Goal: Find specific page/section: Find specific page/section

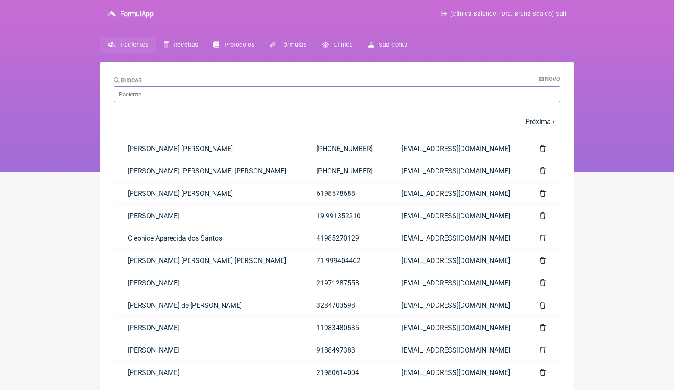
click at [131, 101] on input "Buscar" at bounding box center [337, 94] width 446 height 16
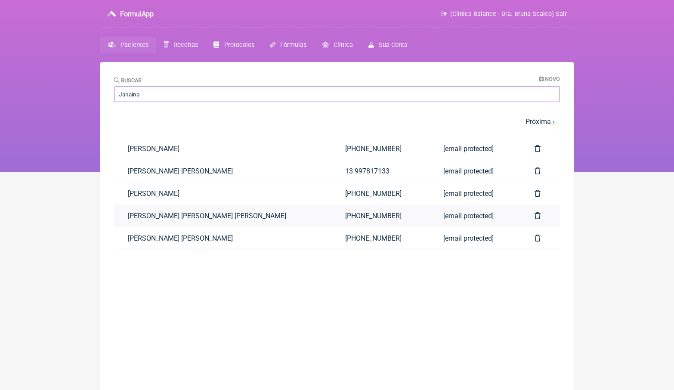
type input "Janaina"
click at [200, 219] on link "[PERSON_NAME] [PERSON_NAME] [PERSON_NAME]" at bounding box center [223, 216] width 218 height 22
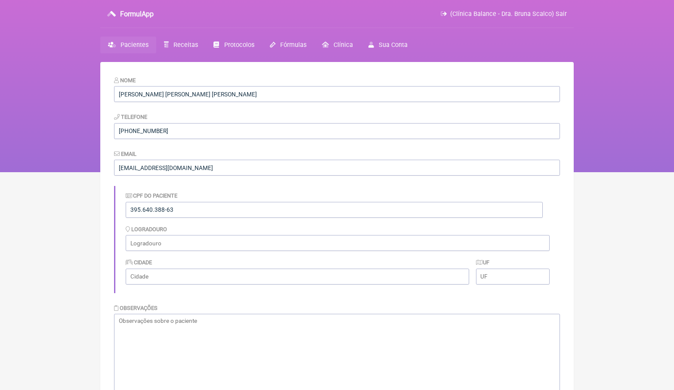
click at [141, 44] on span "Pacientes" at bounding box center [135, 44] width 28 height 7
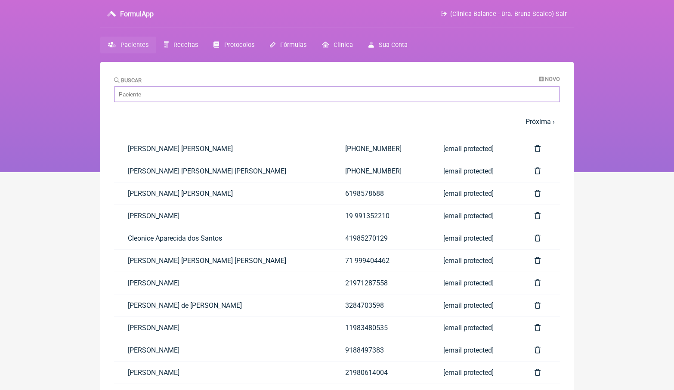
click at [183, 94] on input "Buscar" at bounding box center [337, 94] width 446 height 16
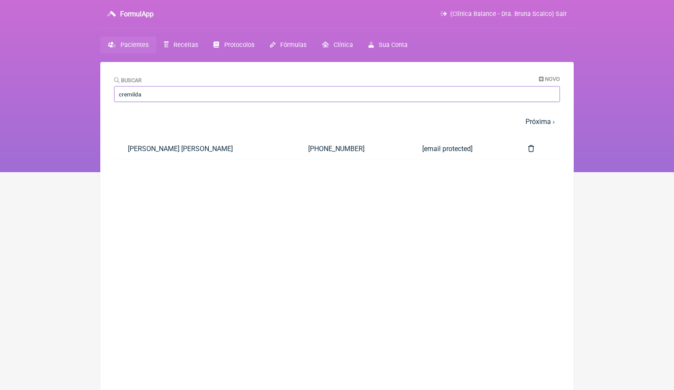
type input "Cremilda"
drag, startPoint x: 183, startPoint y: 94, endPoint x: 242, endPoint y: 152, distance: 82.2
click at [242, 152] on link "[PERSON_NAME] [PERSON_NAME]" at bounding box center [204, 149] width 180 height 22
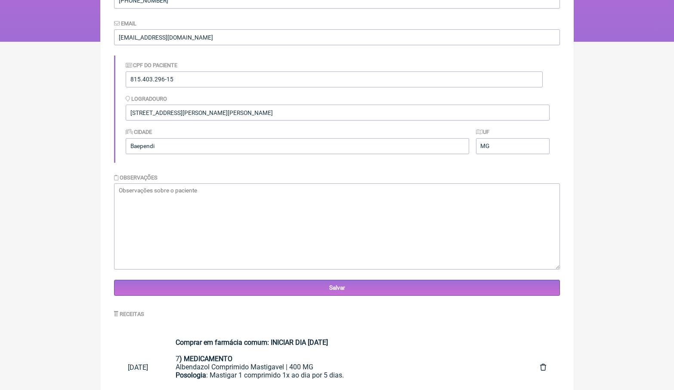
scroll to position [134, 0]
